Goal: Task Accomplishment & Management: Manage account settings

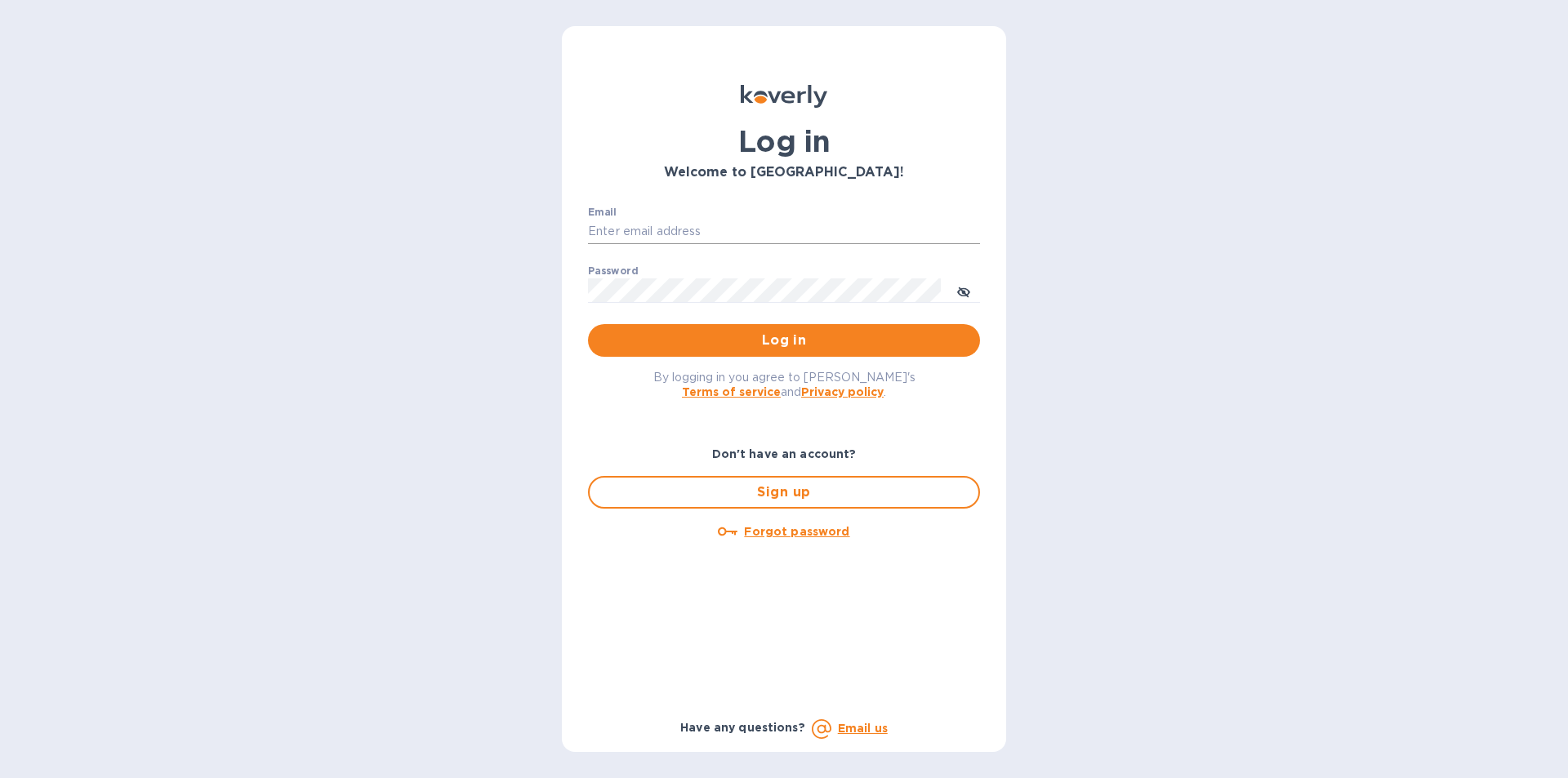
click at [719, 227] on input "Email" at bounding box center [784, 232] width 392 height 25
type input "gatewell.corp@gmail.com"
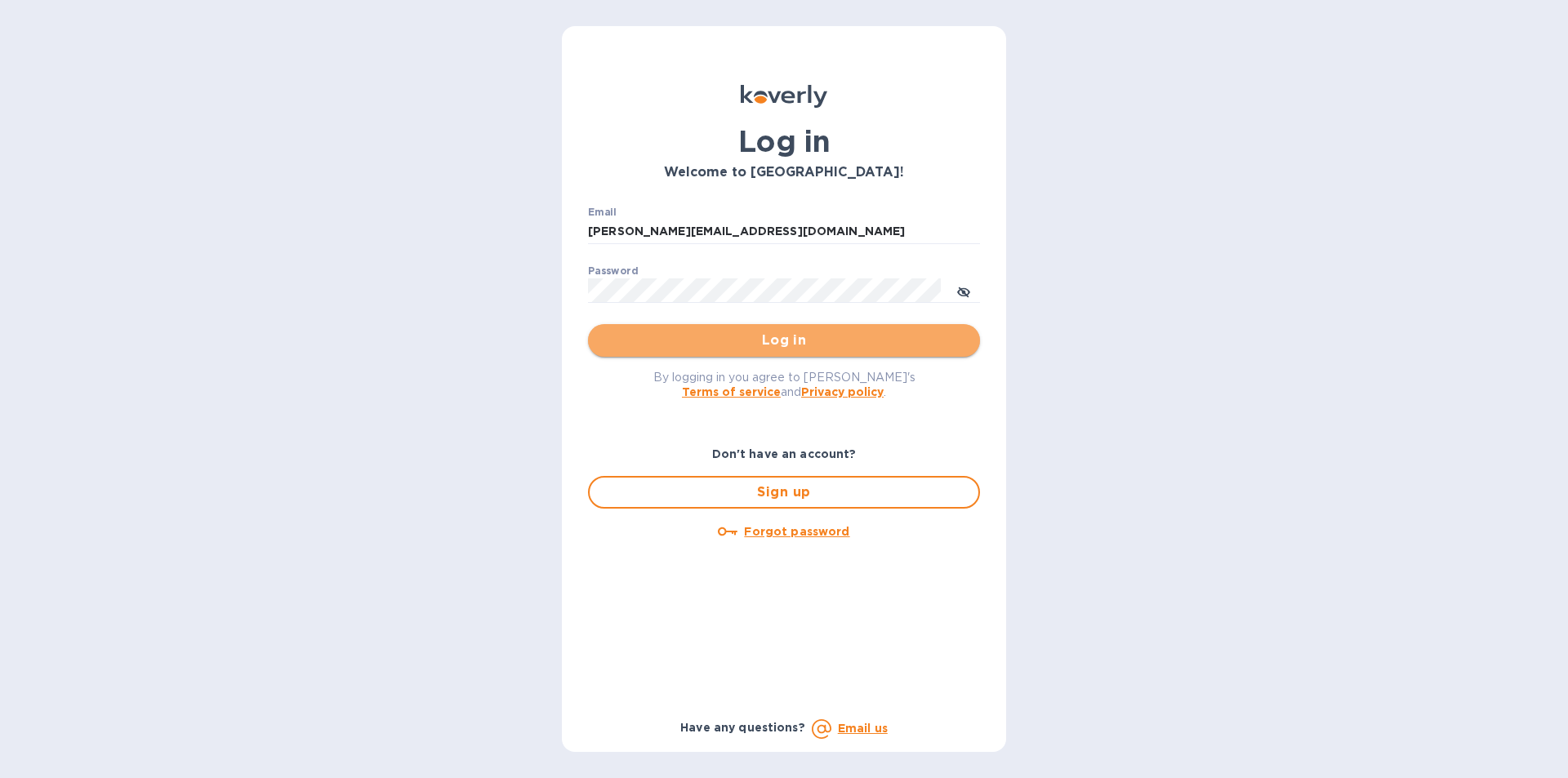
click at [630, 334] on span "Log in" at bounding box center [784, 341] width 366 height 20
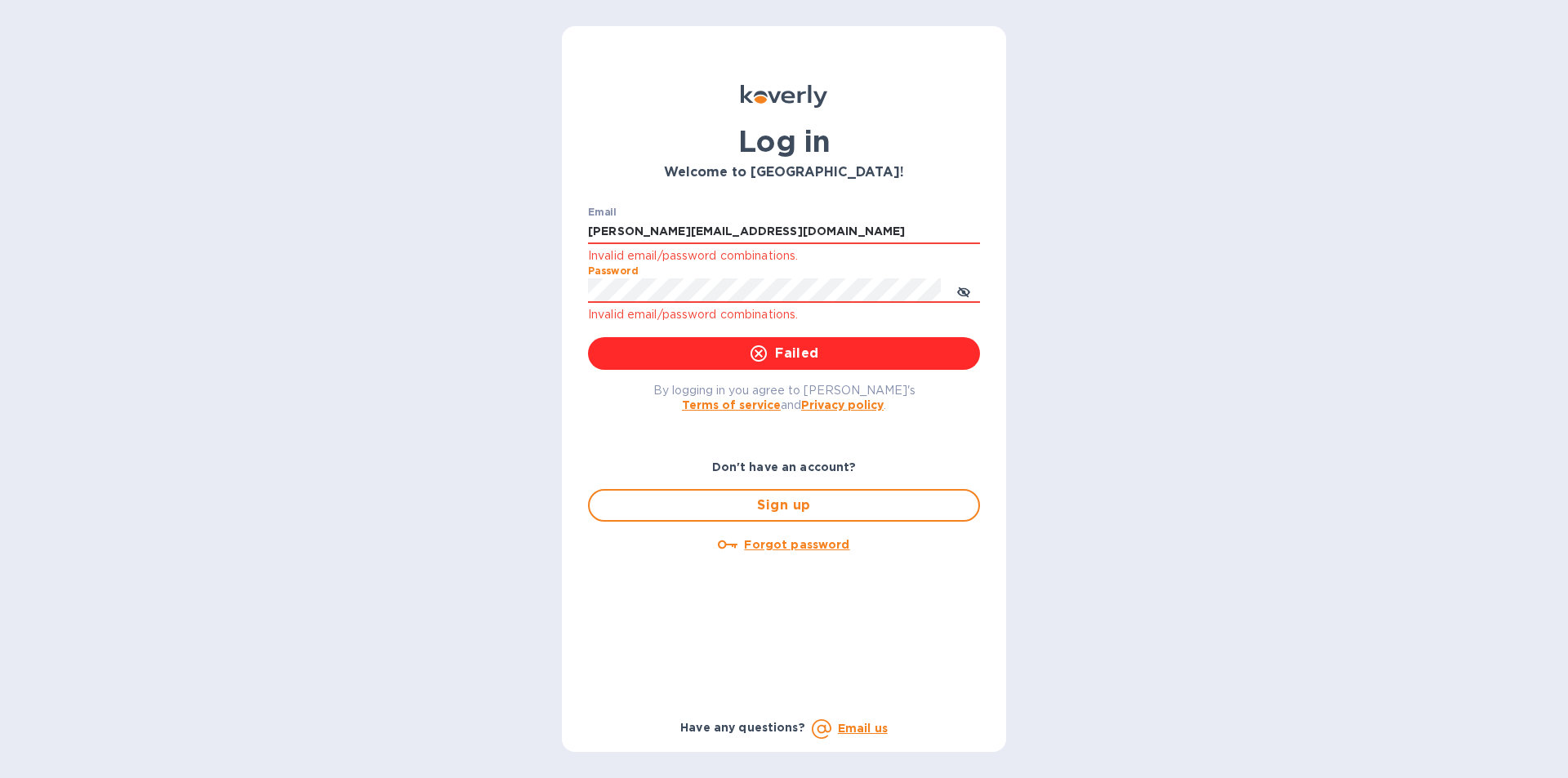
click at [561, 283] on div "Log in Welcome to Koverly! Email gatewell.corp@gmail.com Invalid email/password…" at bounding box center [784, 389] width 1568 height 778
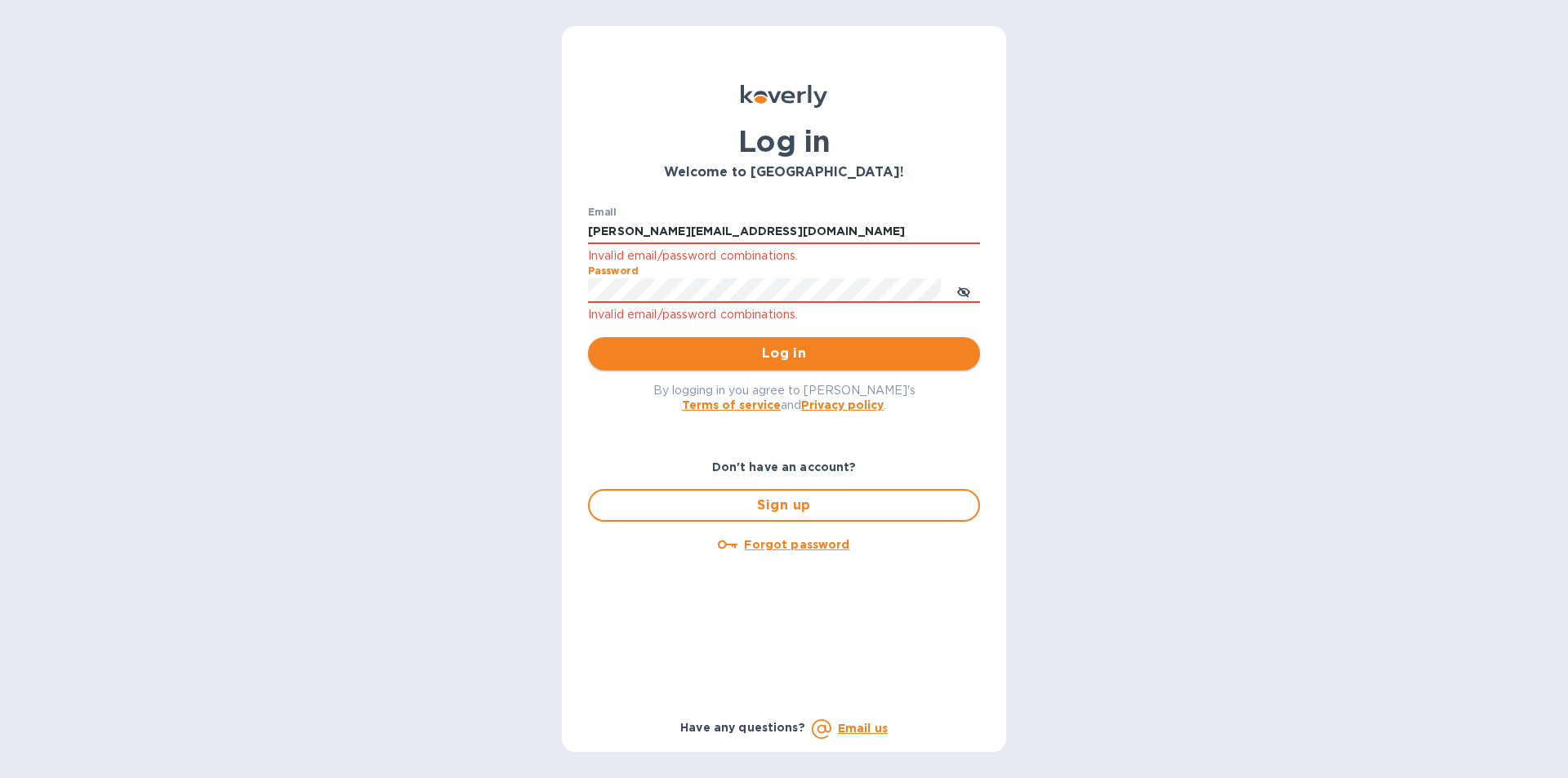
click at [624, 362] on span "Log in" at bounding box center [784, 353] width 366 height 20
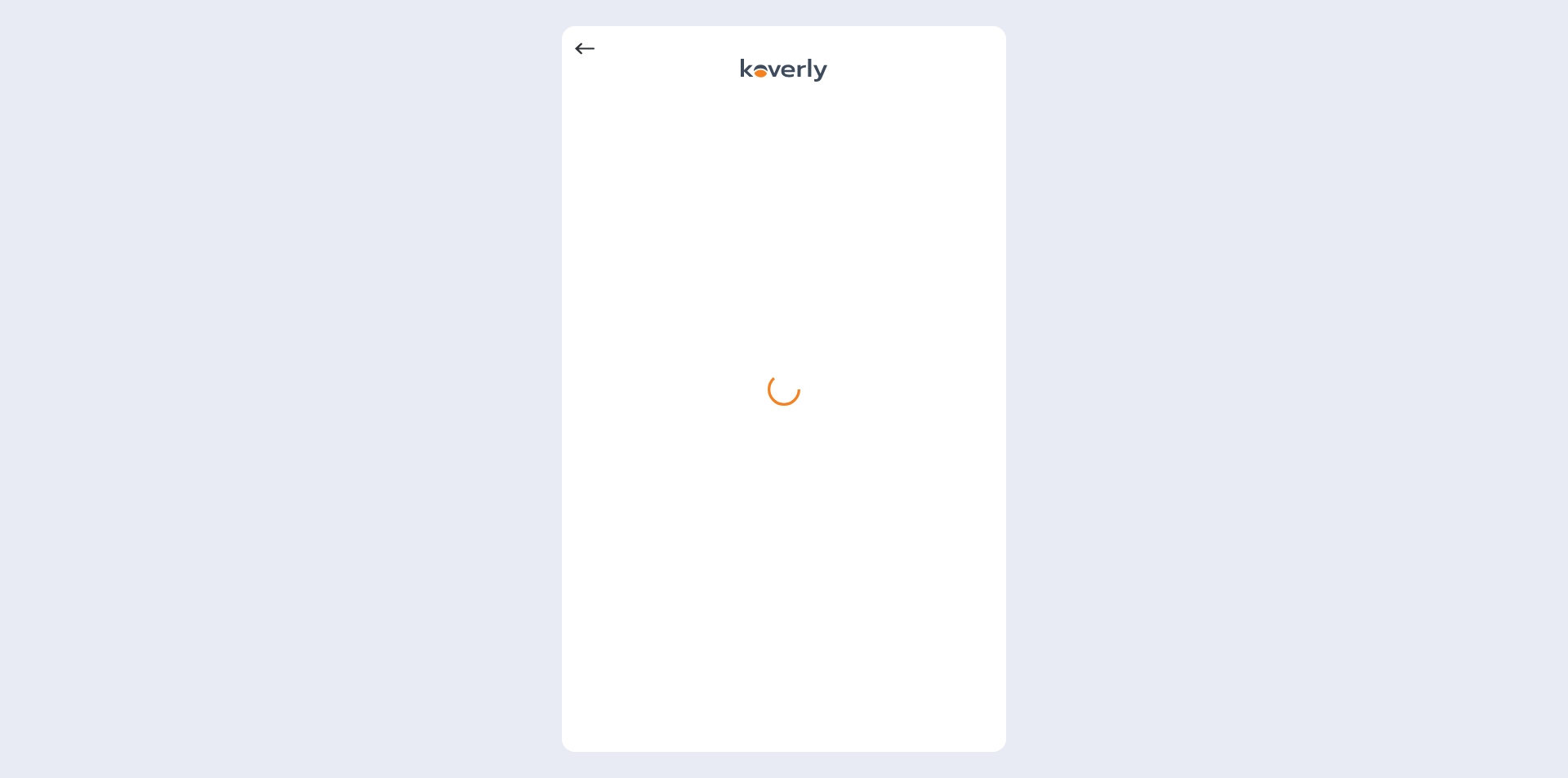
click at [69, 8] on div at bounding box center [784, 389] width 1568 height 778
drag, startPoint x: 209, startPoint y: 2, endPoint x: 329, endPoint y: 123, distance: 170.4
drag, startPoint x: 329, startPoint y: 123, endPoint x: 172, endPoint y: 77, distance: 163.6
drag, startPoint x: 172, startPoint y: 77, endPoint x: 397, endPoint y: 7, distance: 235.6
drag, startPoint x: 397, startPoint y: 7, endPoint x: 339, endPoint y: 23, distance: 60.2
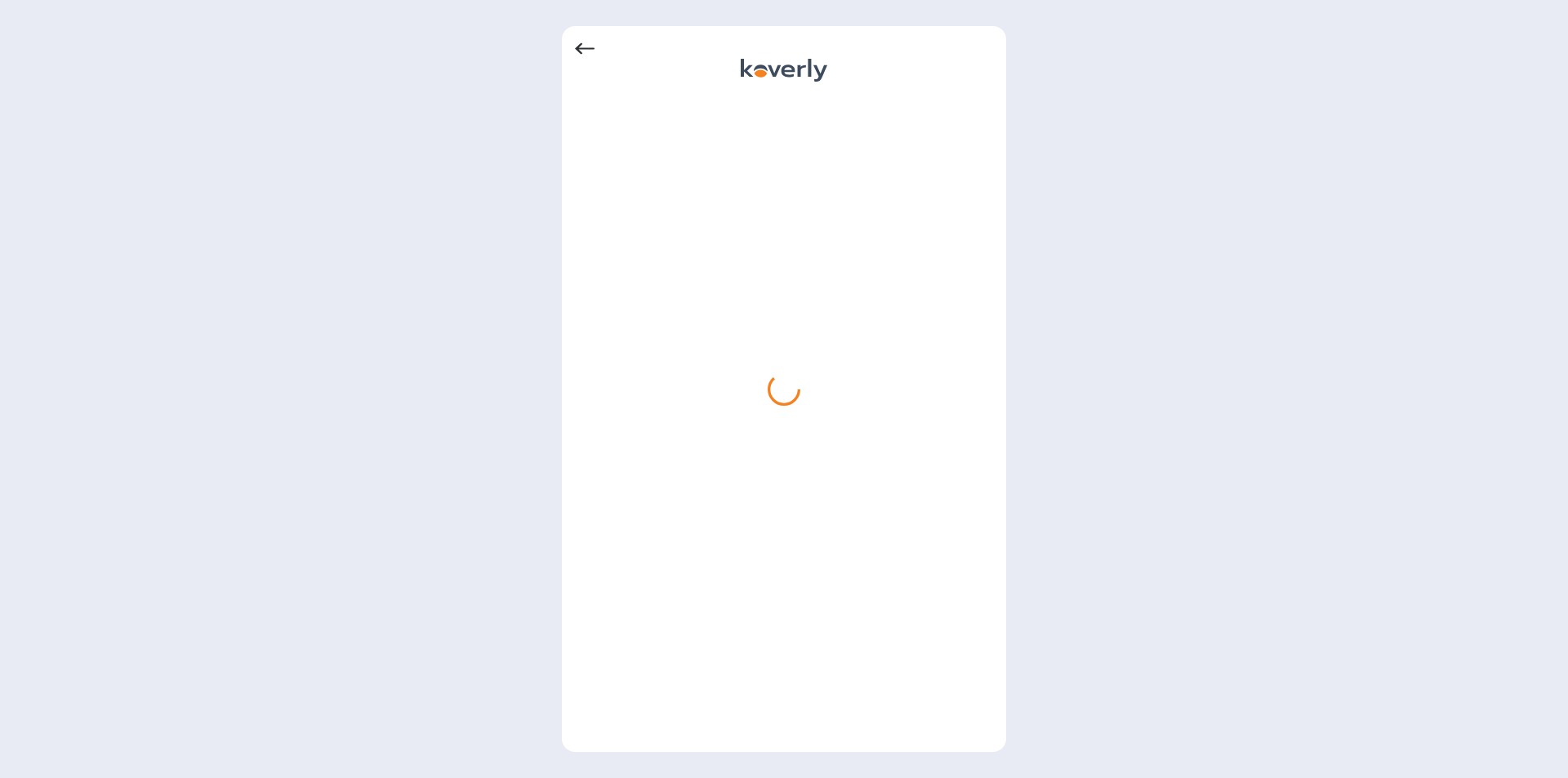
click at [339, 23] on div at bounding box center [784, 389] width 1568 height 778
click at [679, 452] on div at bounding box center [784, 418] width 418 height 641
click at [898, 199] on div at bounding box center [784, 418] width 418 height 641
click at [584, 40] on icon at bounding box center [585, 49] width 20 height 20
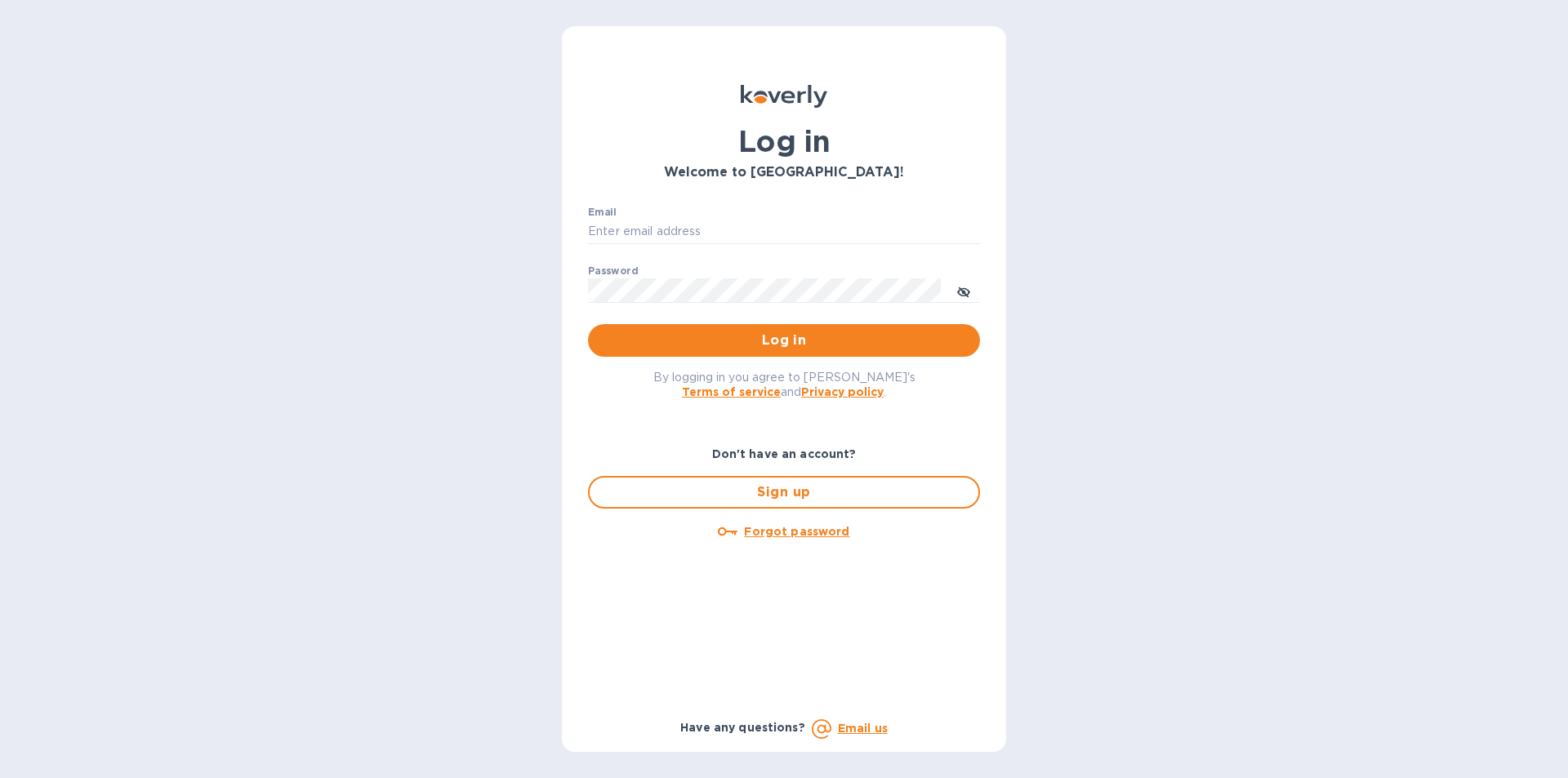
click at [653, 216] on div "Email ​" at bounding box center [784, 236] width 392 height 59
click at [655, 234] on input "Email" at bounding box center [784, 232] width 392 height 25
type input "gatewell.corp@gmail.com"
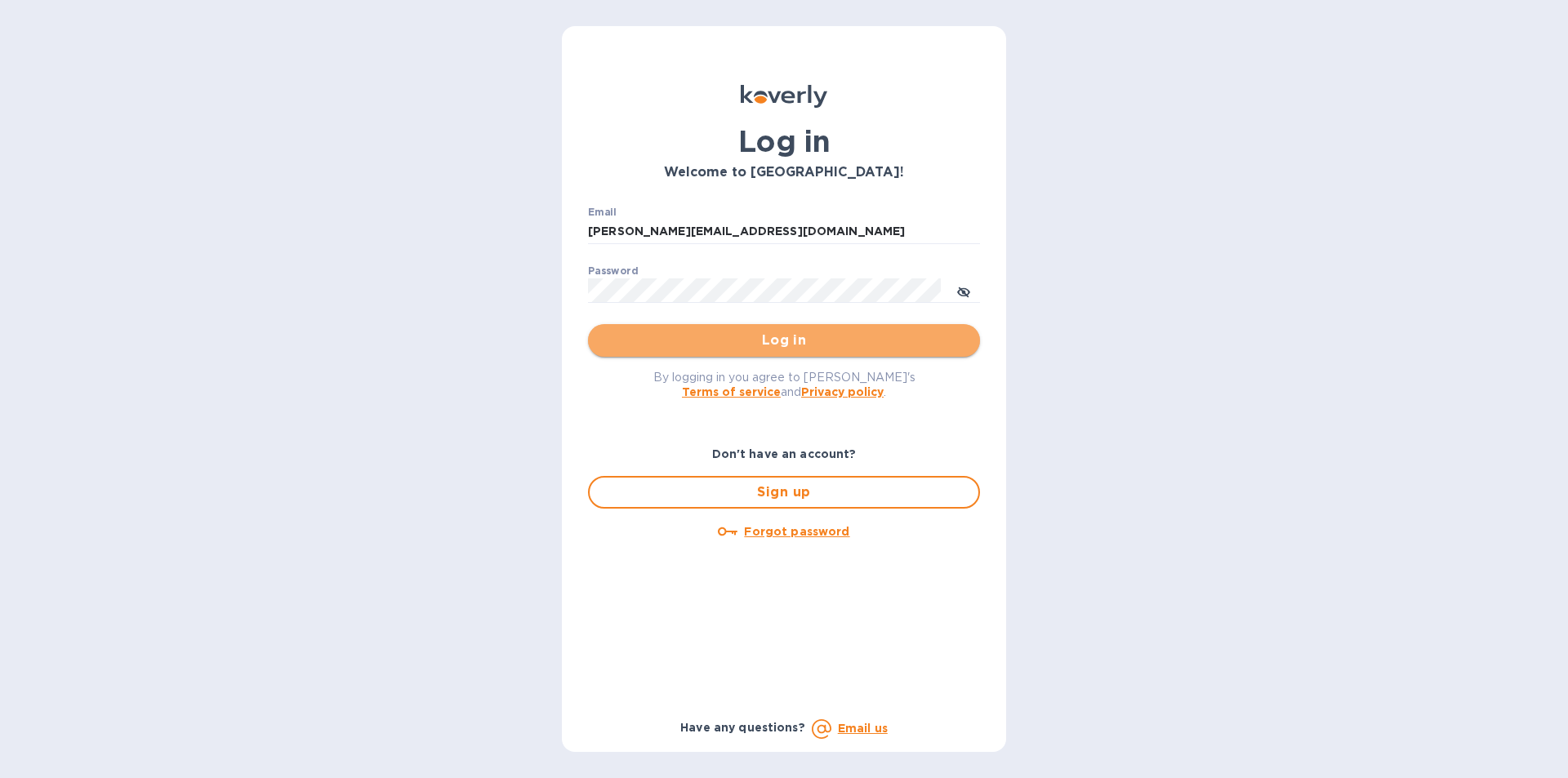
click at [636, 331] on span "Log in" at bounding box center [784, 341] width 366 height 20
